Goal: Transaction & Acquisition: Download file/media

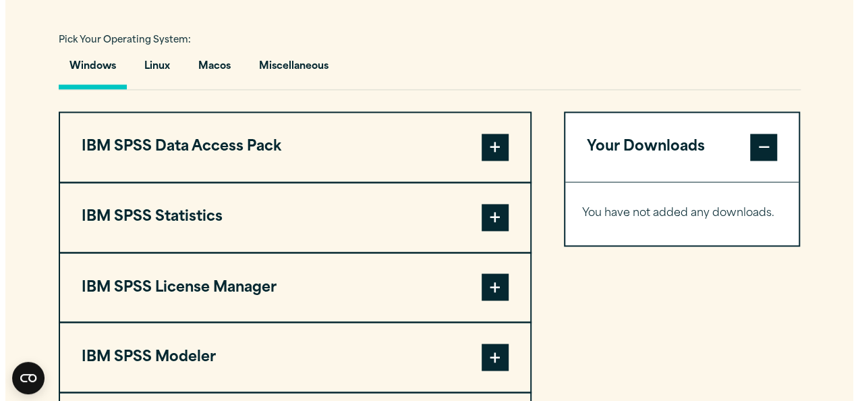
scroll to position [983, 0]
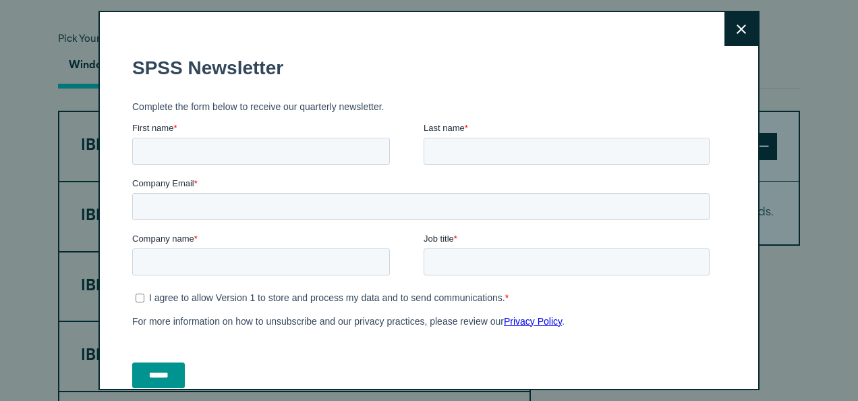
click at [737, 32] on icon at bounding box center [741, 29] width 9 height 10
click at [725, 32] on button "Close" at bounding box center [742, 29] width 34 height 34
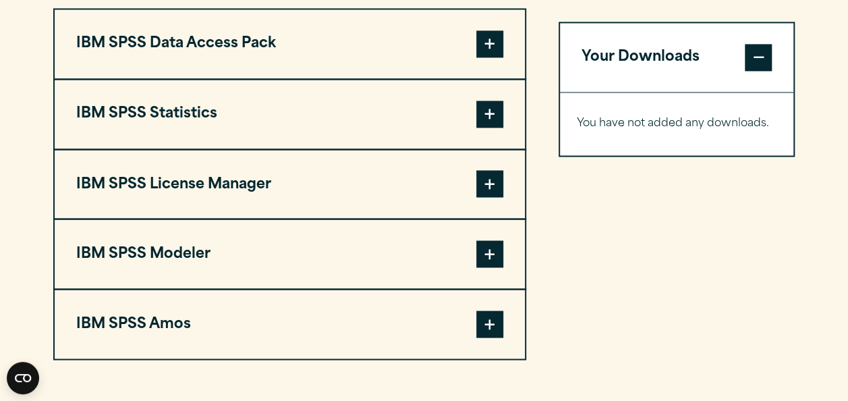
scroll to position [1081, 0]
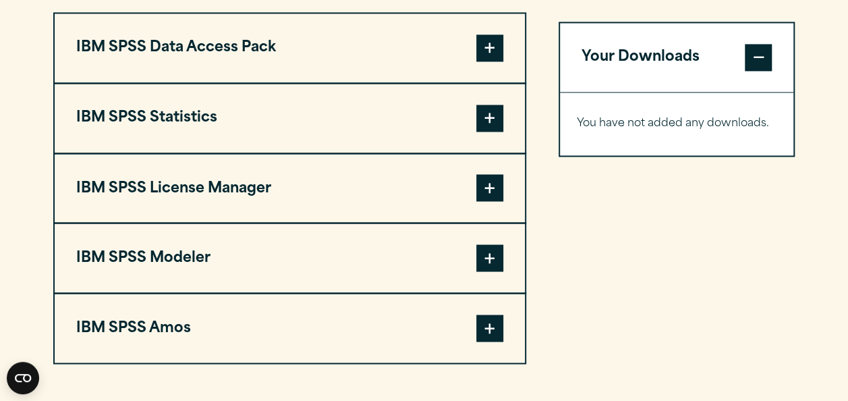
click at [496, 121] on span at bounding box center [489, 118] width 27 height 27
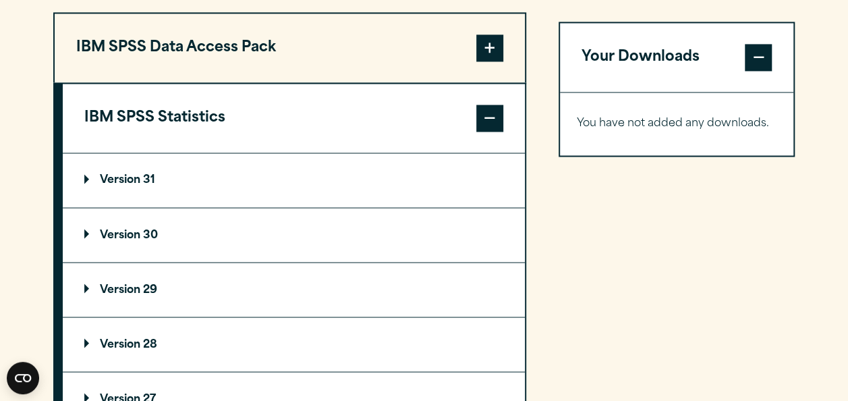
click at [134, 288] on p "Version 29" at bounding box center [120, 289] width 73 height 11
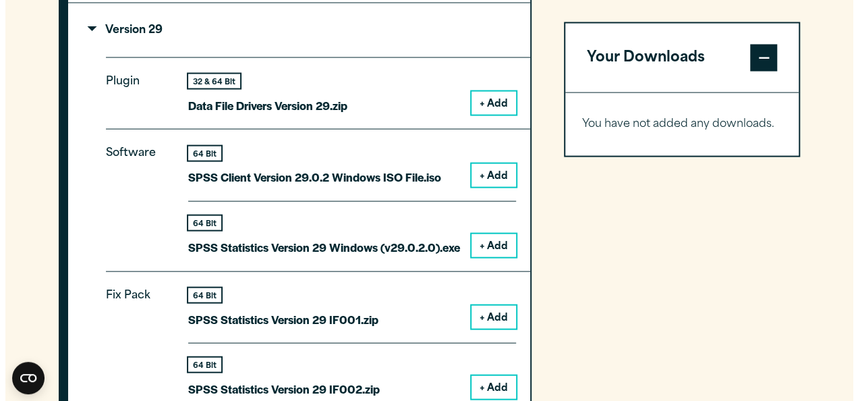
scroll to position [1340, 0]
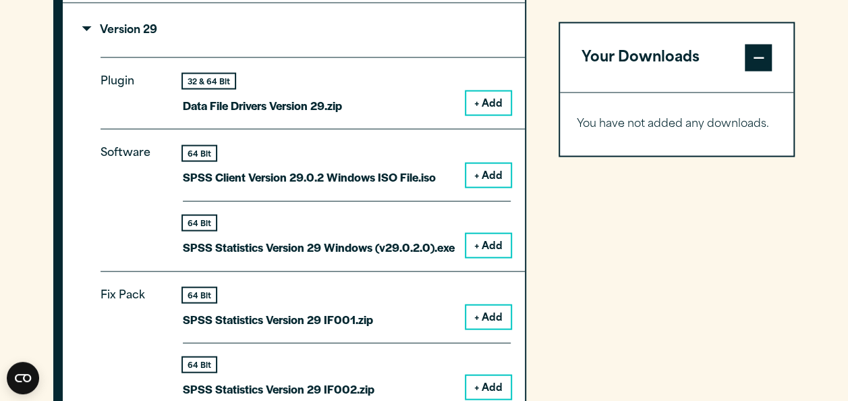
click at [486, 248] on button "+ Add" at bounding box center [488, 245] width 45 height 23
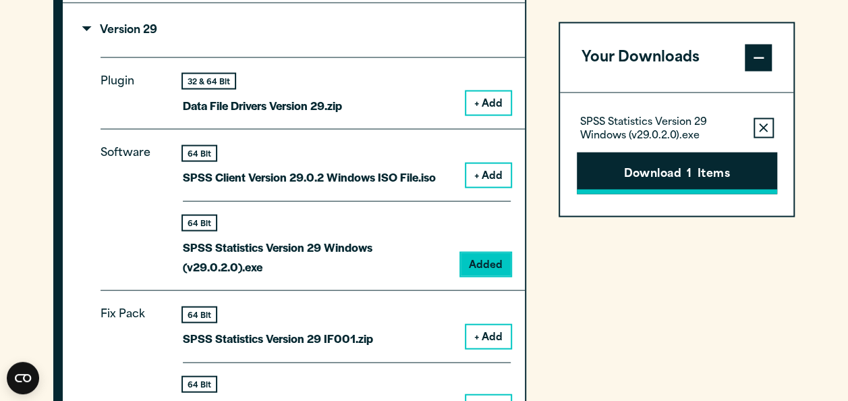
click at [687, 168] on span "1" at bounding box center [689, 174] width 5 height 18
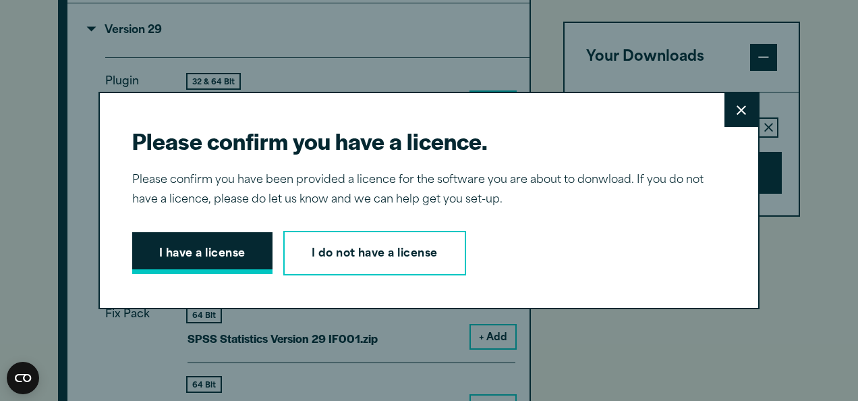
click at [181, 253] on button "I have a license" at bounding box center [202, 253] width 140 height 42
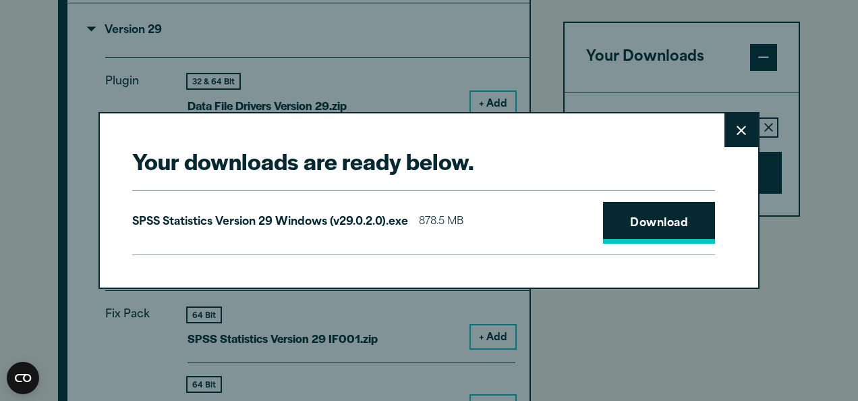
click at [644, 225] on link "Download" at bounding box center [659, 223] width 112 height 42
drag, startPoint x: 314, startPoint y: 215, endPoint x: 481, endPoint y: 276, distance: 177.0
click at [481, 276] on div "Your downloads are ready below. Close SPSS Statistics Version 29 Windows (v29.0…" at bounding box center [429, 200] width 661 height 176
